Goal: Information Seeking & Learning: Learn about a topic

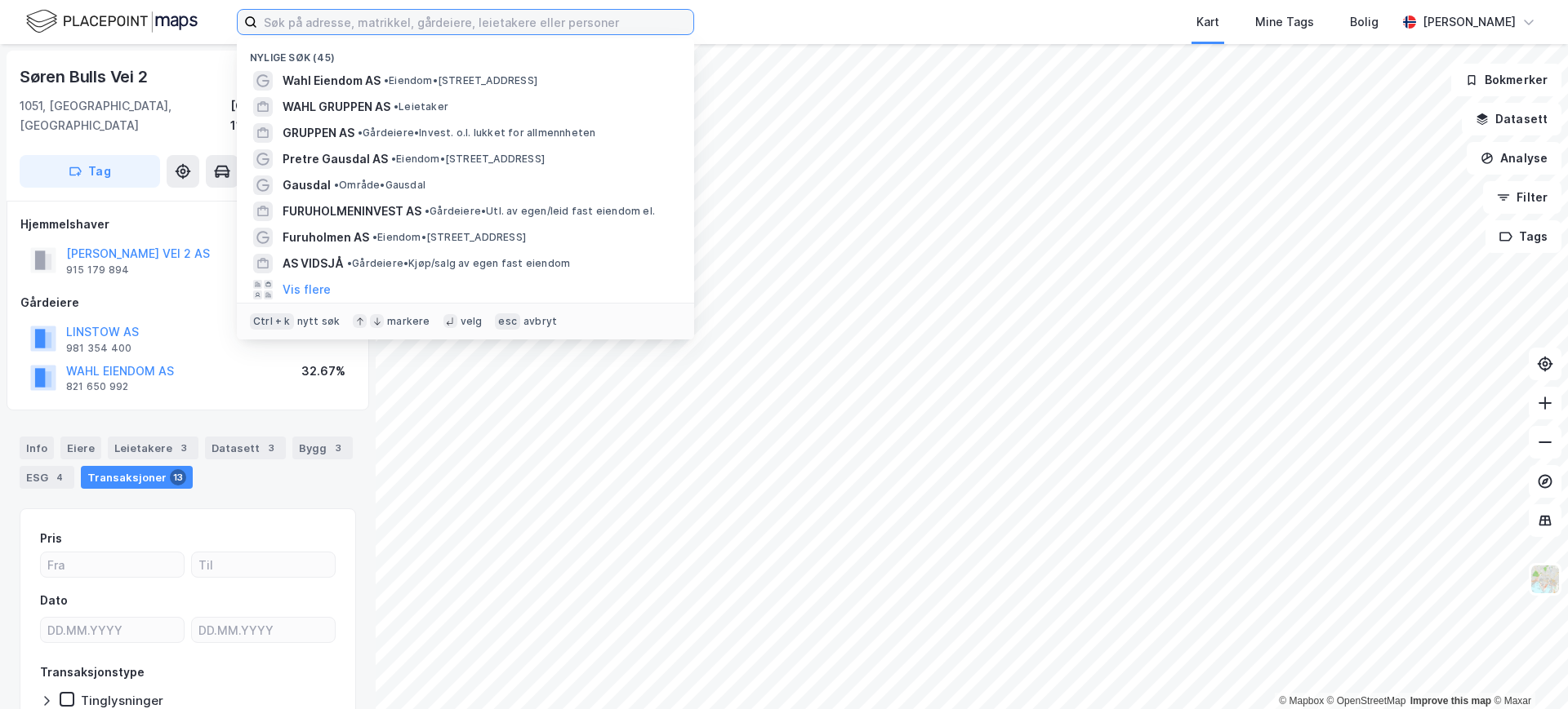
click at [483, 22] on input at bounding box center [475, 22] width 436 height 24
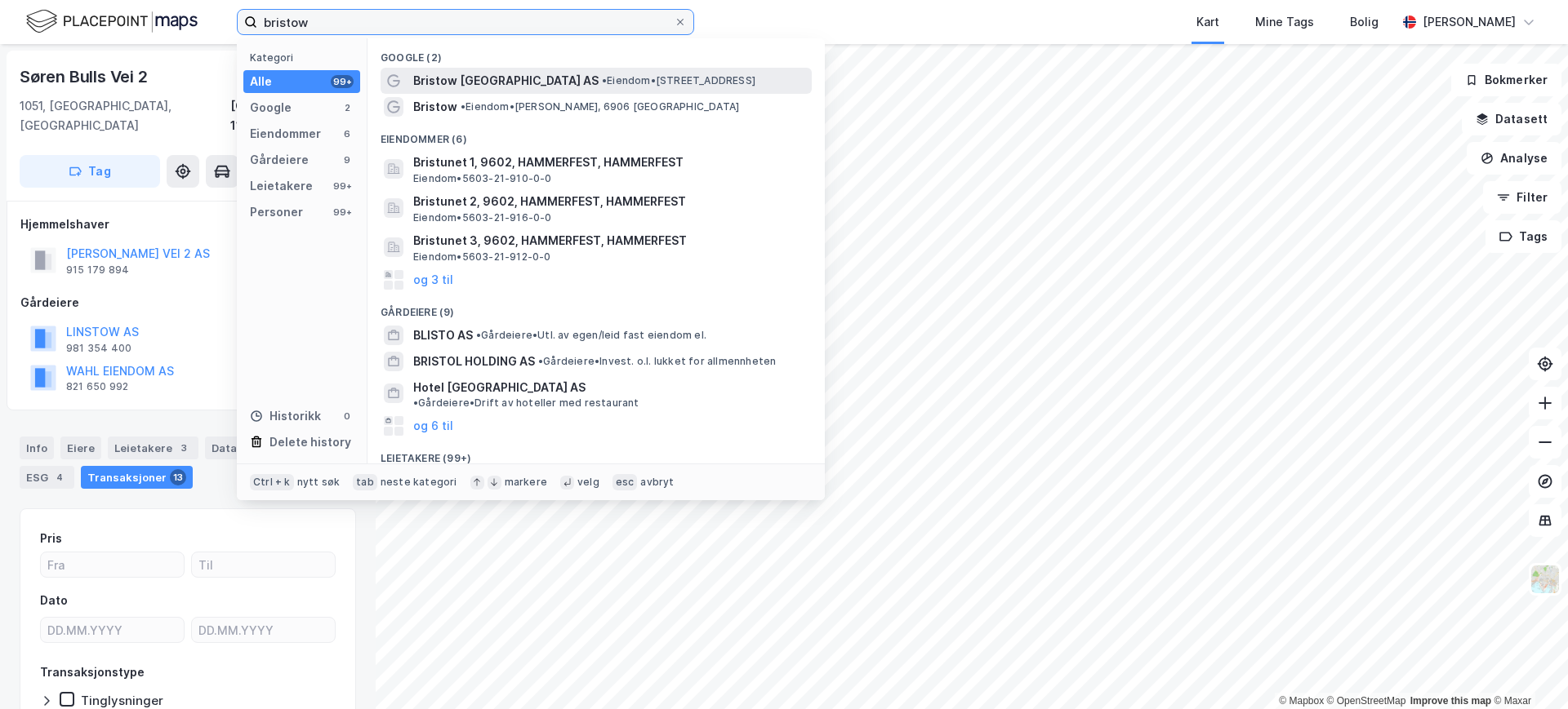
type input "bristow"
click at [467, 78] on span "Bristow [GEOGRAPHIC_DATA] AS" at bounding box center [506, 81] width 185 height 20
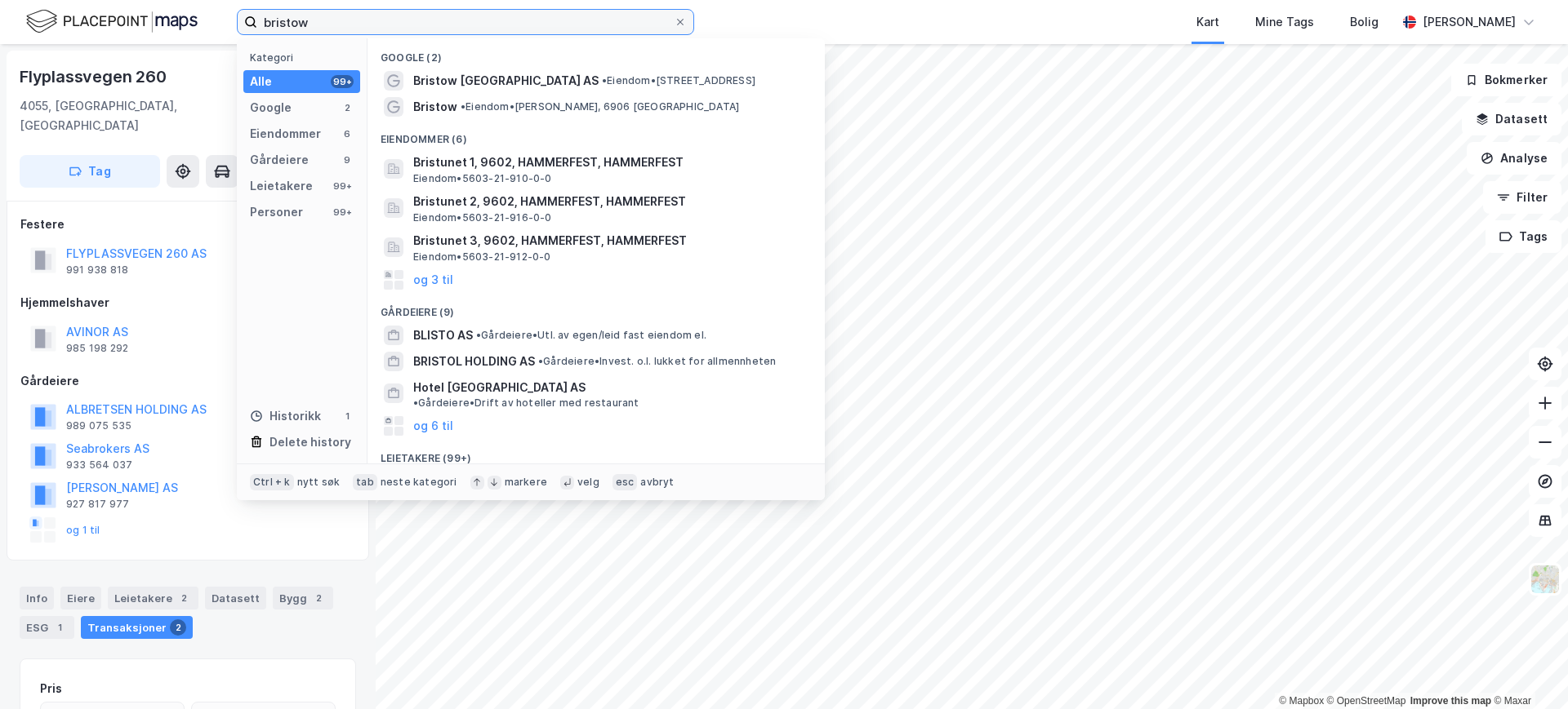
click at [343, 24] on input "bristow" at bounding box center [465, 22] width 417 height 24
click at [422, 108] on span "Bristow" at bounding box center [435, 106] width 44 height 20
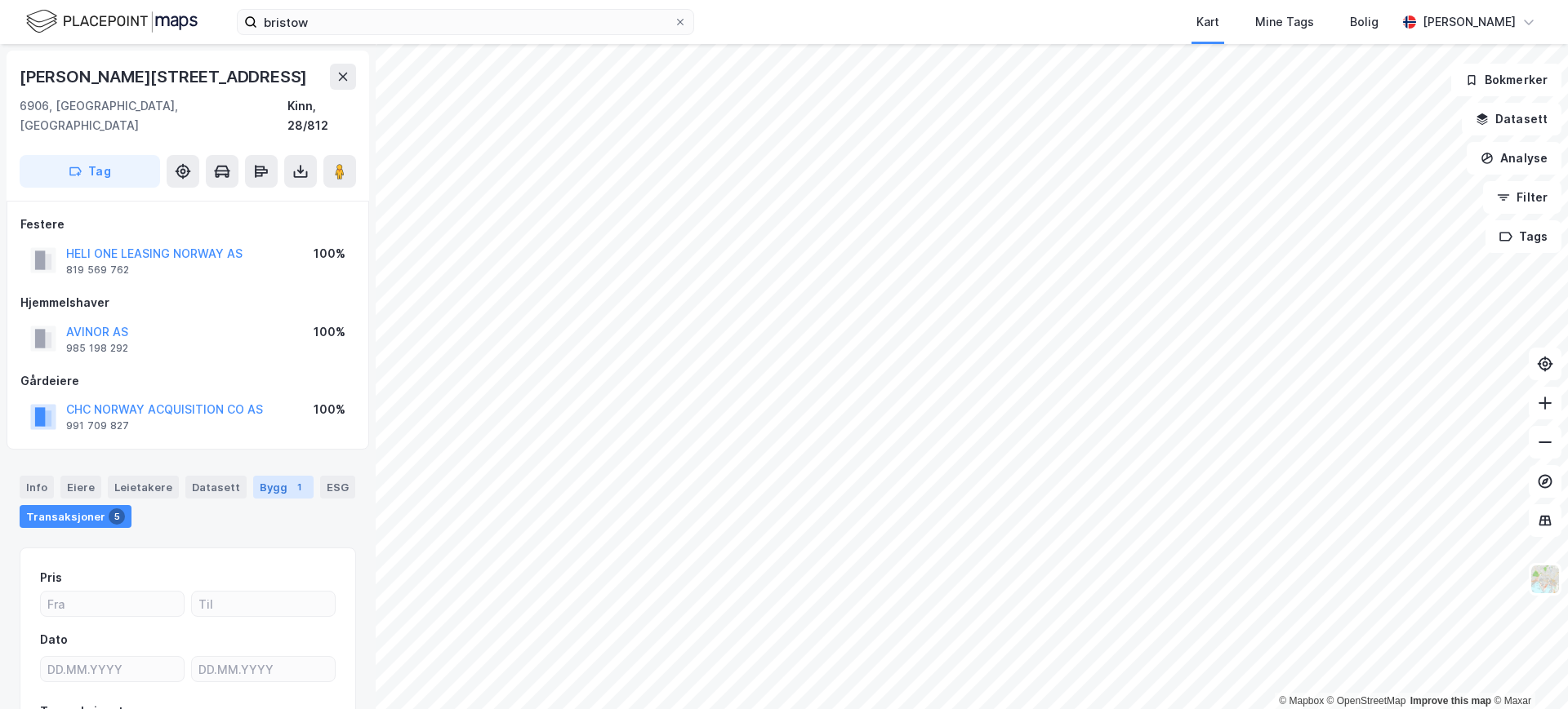
click at [270, 476] on div "Bygg 1" at bounding box center [283, 487] width 61 height 23
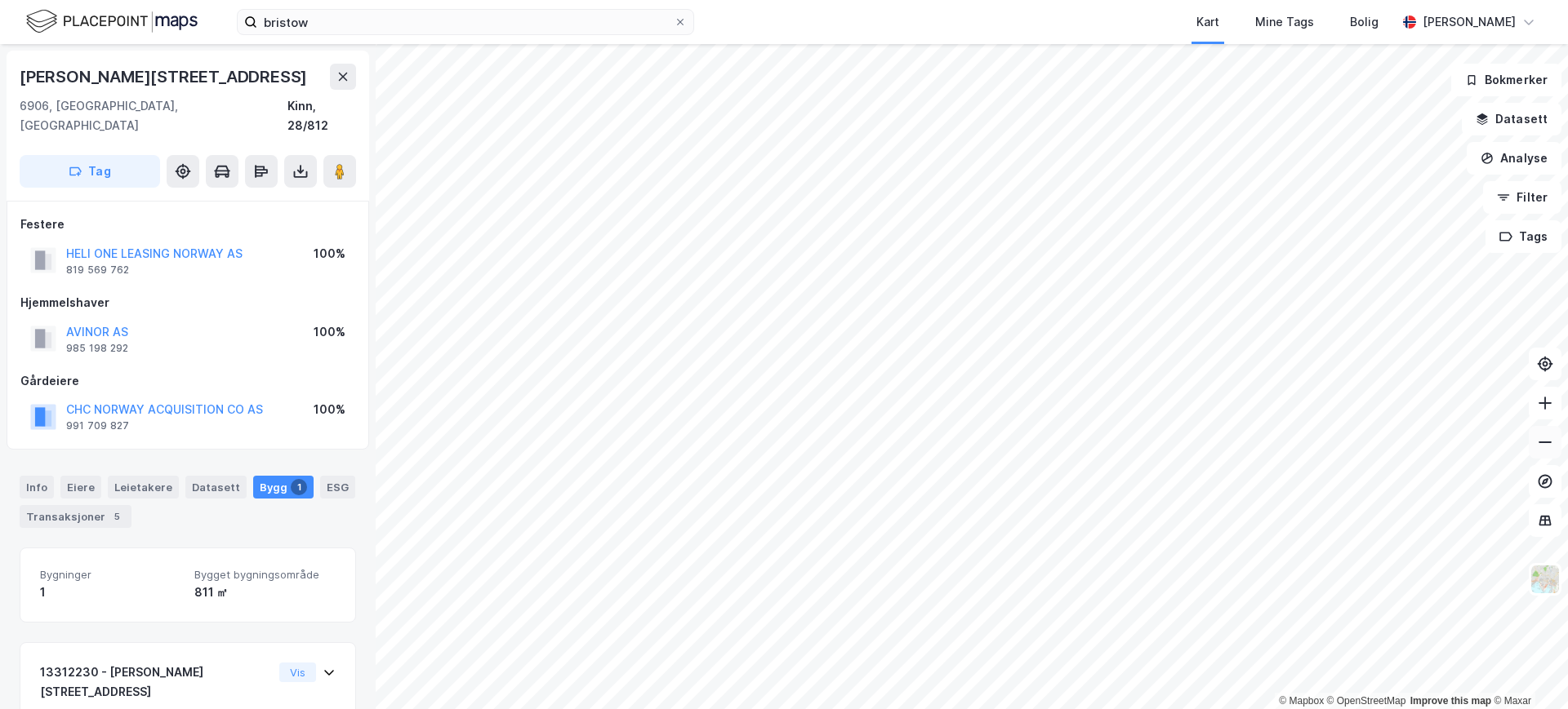
click at [1551, 444] on icon at bounding box center [1545, 442] width 16 height 16
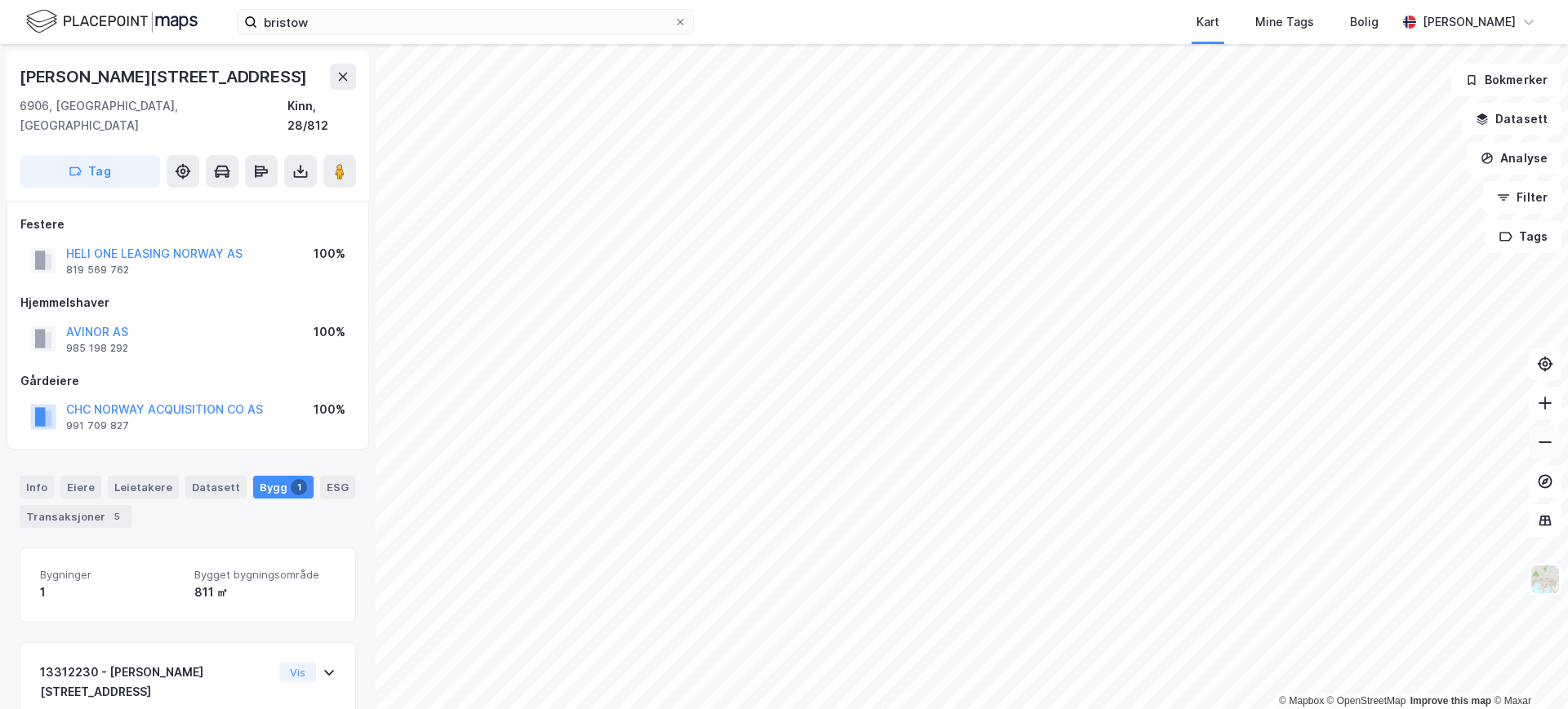
click at [1551, 444] on icon at bounding box center [1545, 442] width 16 height 16
click at [1546, 407] on icon at bounding box center [1545, 403] width 16 height 16
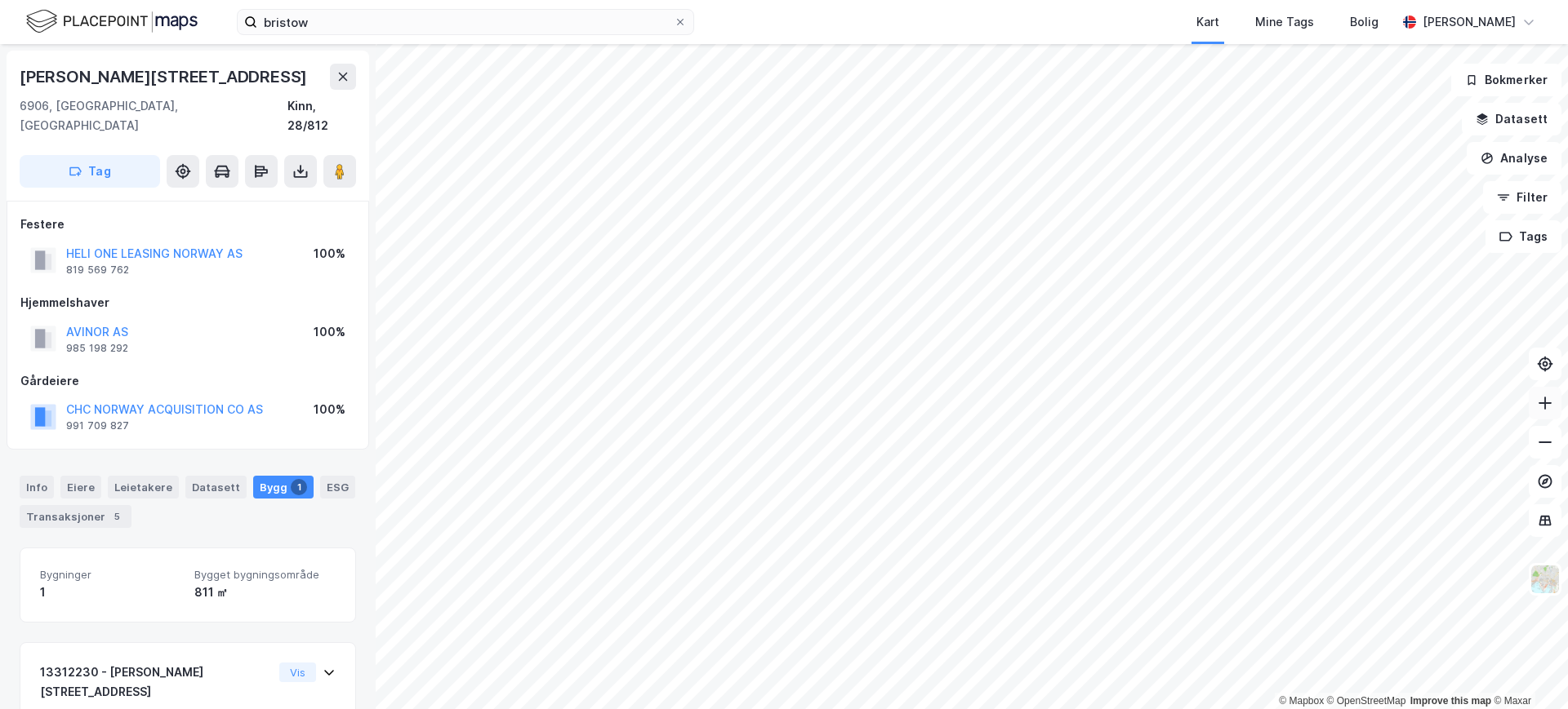
click at [1546, 407] on icon at bounding box center [1545, 403] width 16 height 16
click at [1241, 708] on html "bristow Kart Mine Tags Bolig [PERSON_NAME] © Mapbox © OpenStreetMap Improve thi…" at bounding box center [784, 354] width 1568 height 709
click at [1545, 404] on icon at bounding box center [1545, 403] width 2 height 13
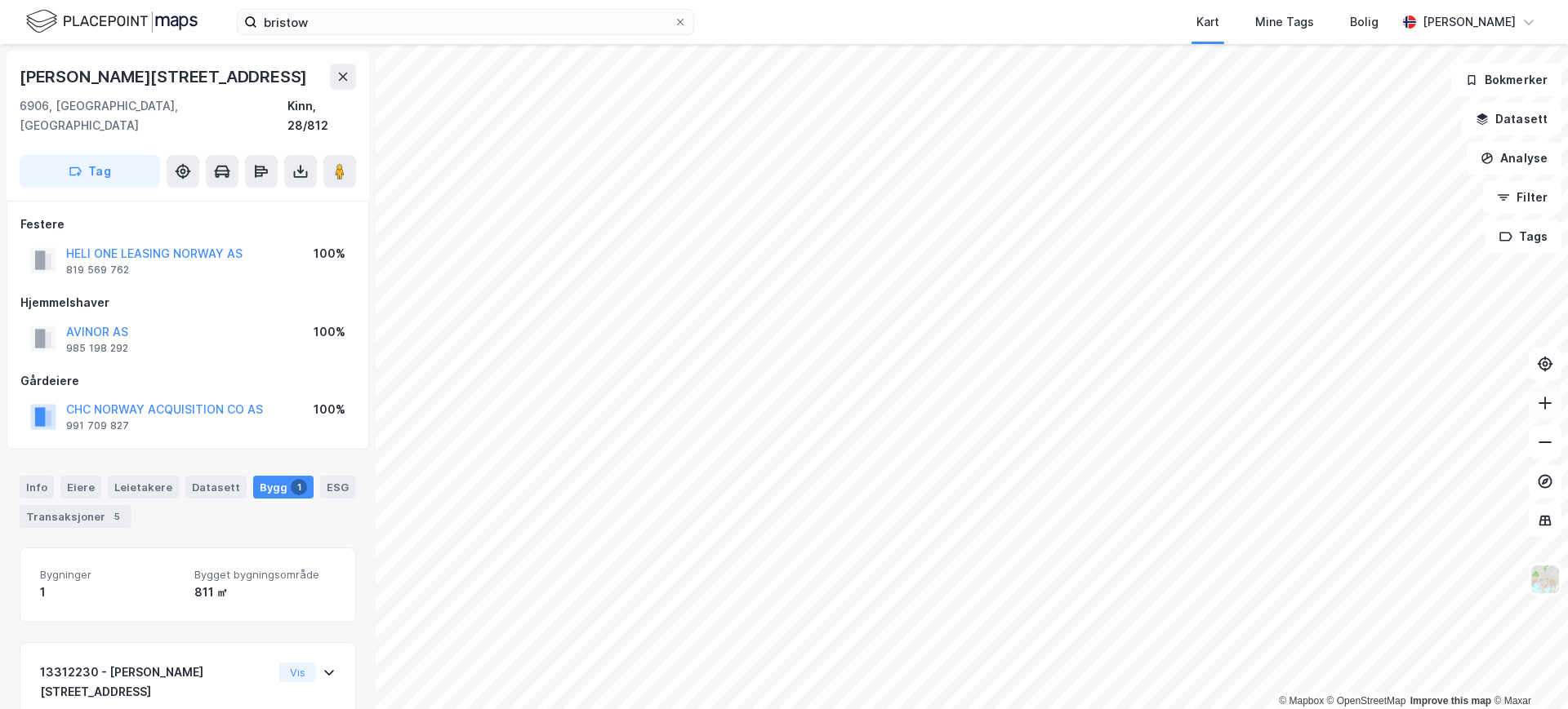
click at [1542, 404] on icon at bounding box center [1545, 403] width 16 height 16
click at [1539, 409] on icon at bounding box center [1545, 403] width 16 height 16
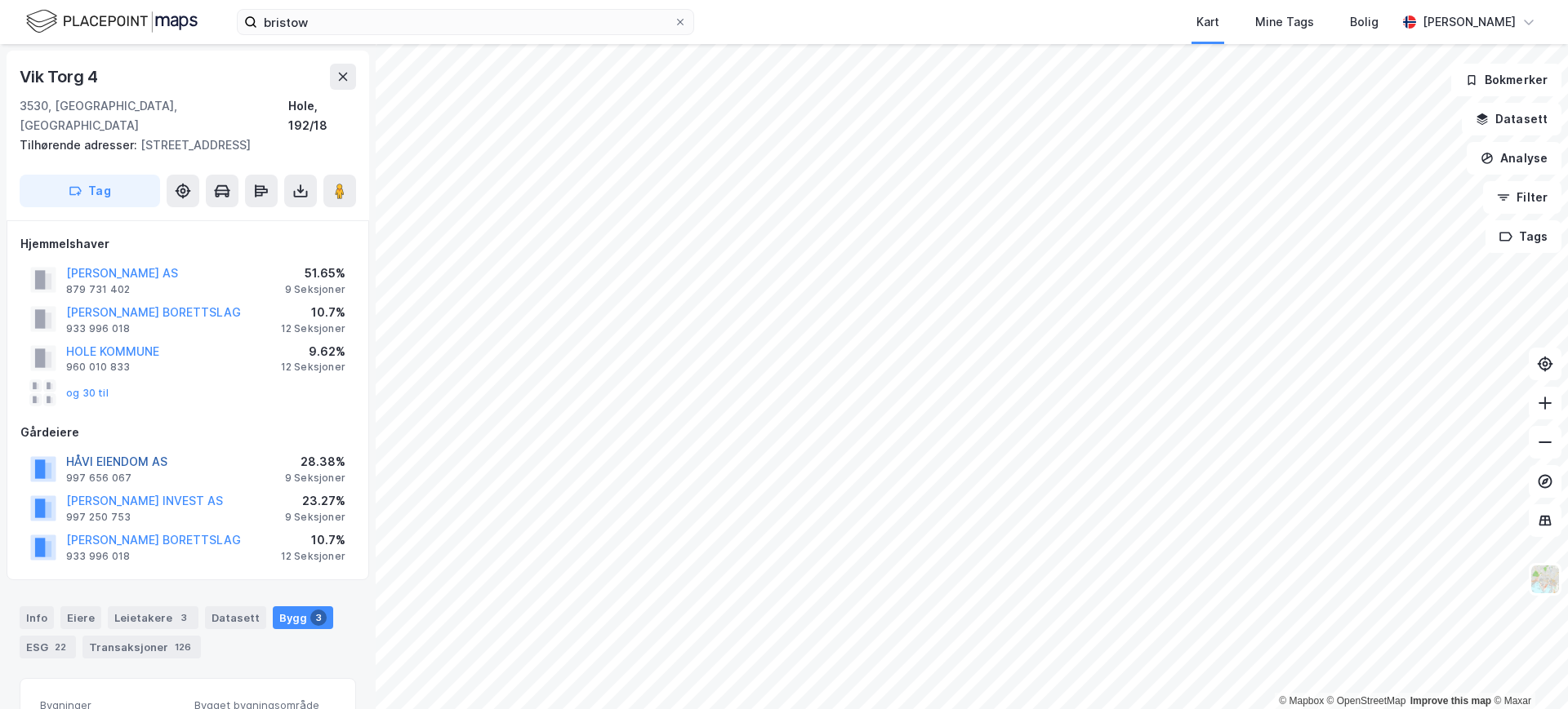
click at [0, 0] on button "HÅVI EIENDOM AS" at bounding box center [0, 0] width 0 height 0
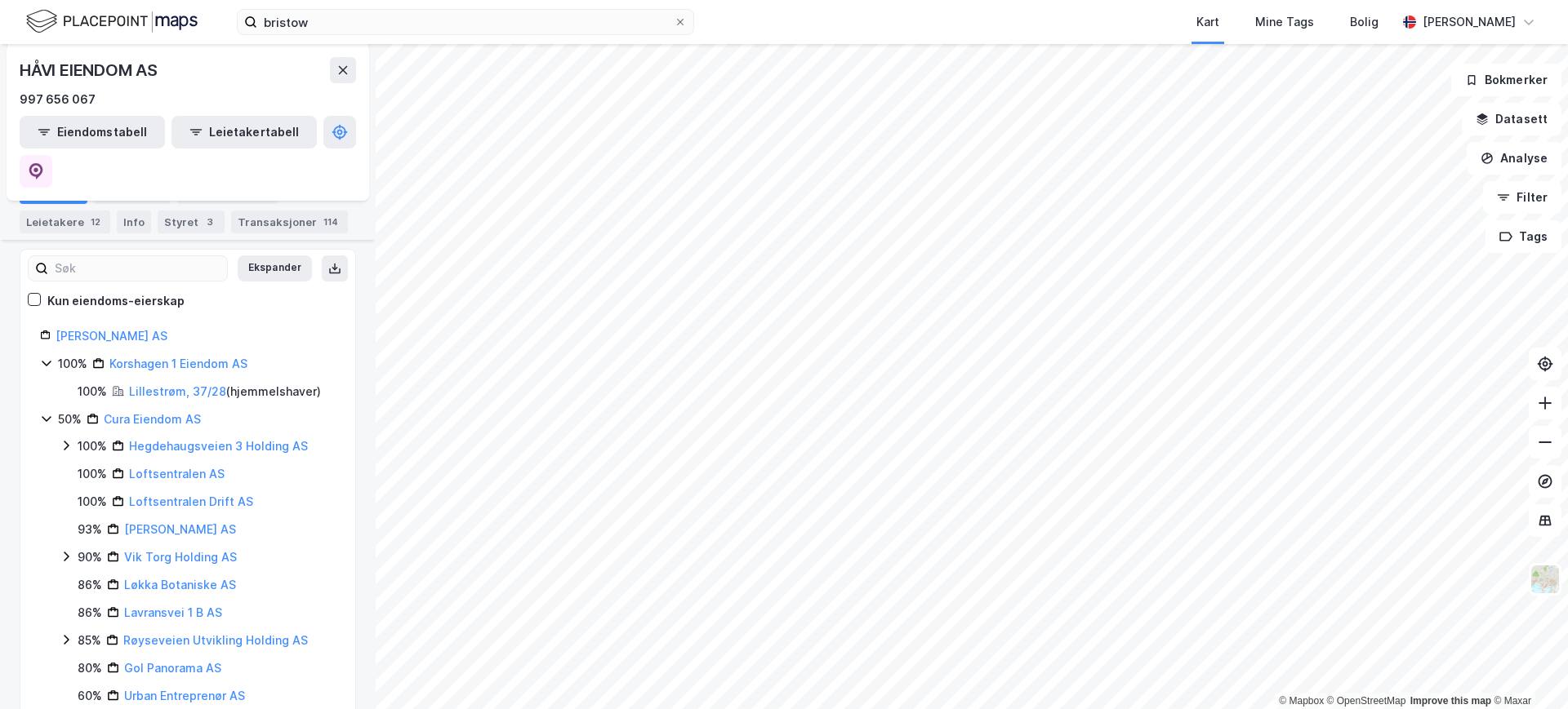
scroll to position [240, 0]
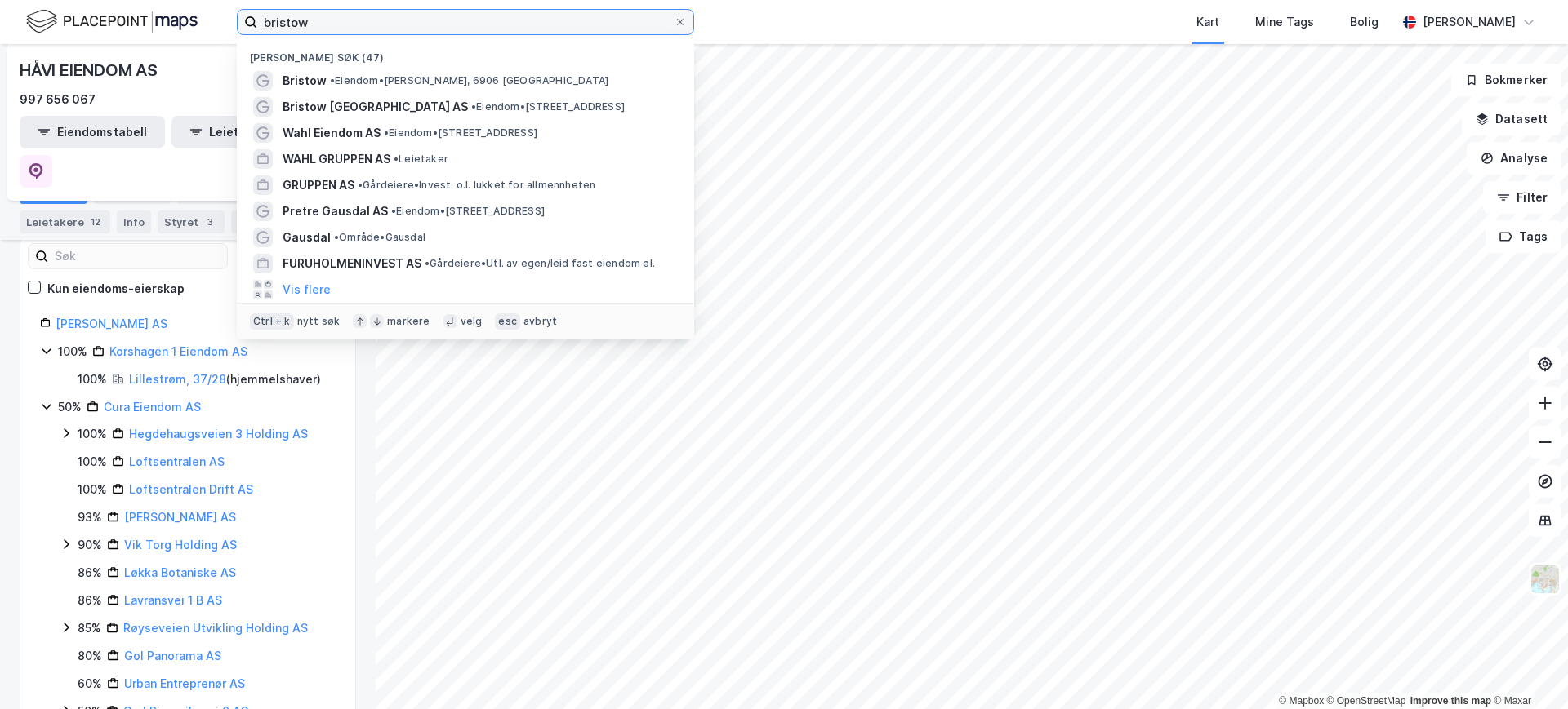
drag, startPoint x: 348, startPoint y: 14, endPoint x: 262, endPoint y: 24, distance: 86.6
click at [262, 24] on input "bristow" at bounding box center [465, 22] width 417 height 24
